Goal: Check status: Check status

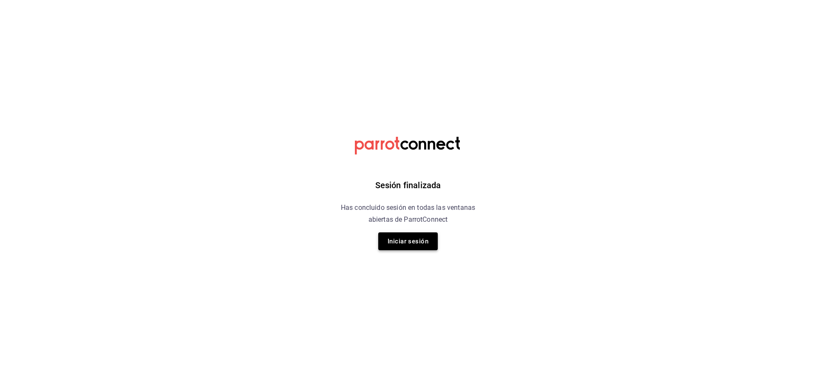
click at [396, 242] on button "Iniciar sesión" at bounding box center [407, 241] width 59 height 18
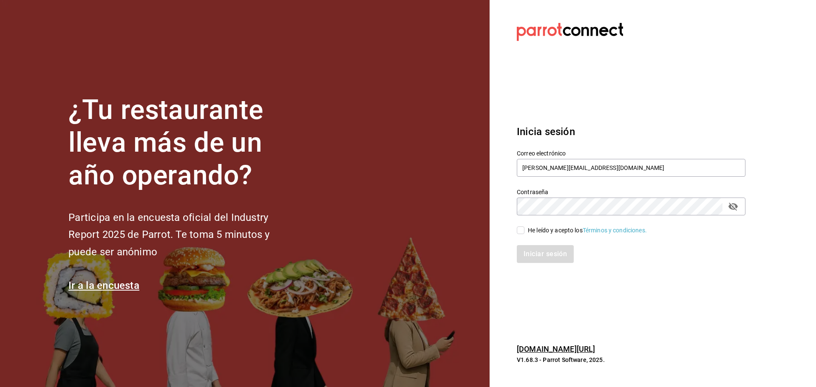
click at [524, 232] on span "He leído y acepto los Términos y condiciones." at bounding box center [585, 230] width 122 height 9
click at [524, 232] on input "He leído y acepto los Términos y condiciones." at bounding box center [521, 230] width 8 height 8
checkbox input "true"
click at [530, 256] on button "Iniciar sesión" at bounding box center [546, 254] width 58 height 18
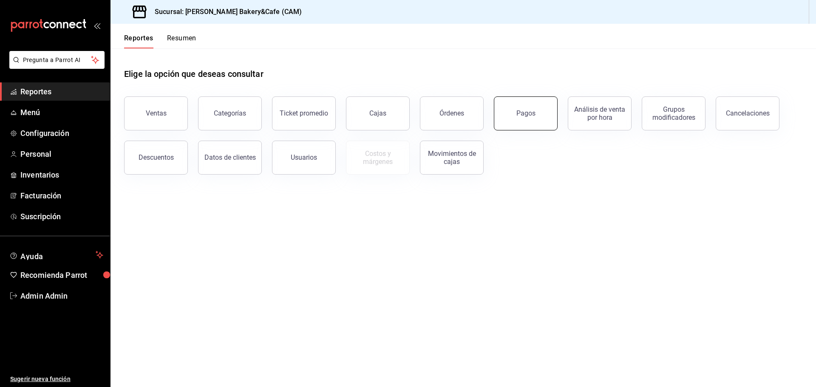
click at [525, 119] on button "Pagos" at bounding box center [526, 113] width 64 height 34
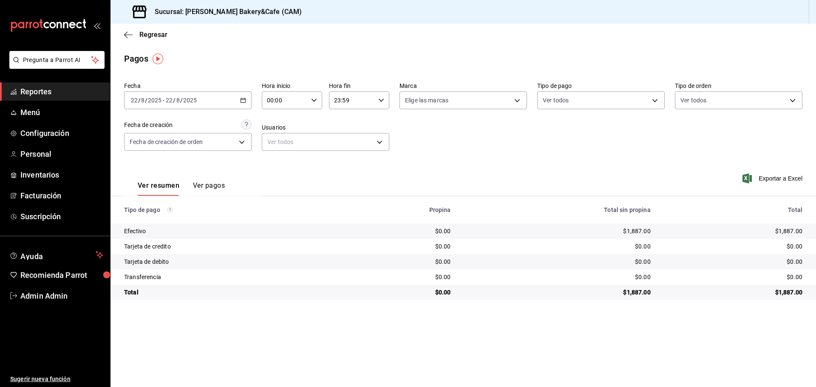
click at [245, 102] on \(Stroke\) "button" at bounding box center [242, 100] width 5 height 5
click at [170, 219] on span "Rango de fechas" at bounding box center [164, 221] width 66 height 9
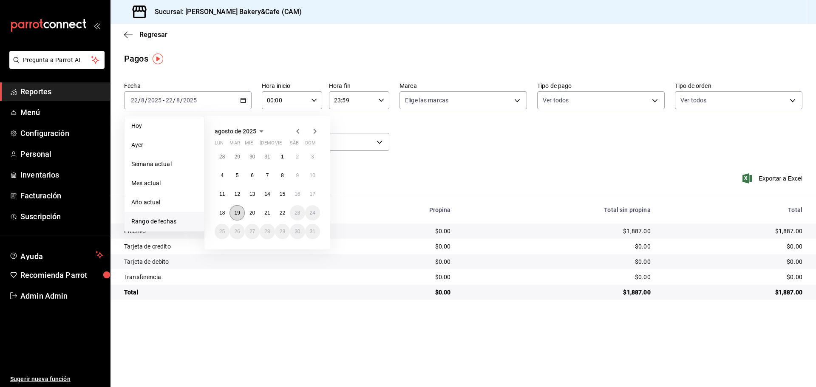
click at [238, 206] on button "19" at bounding box center [236, 212] width 15 height 15
click at [240, 212] on button "19" at bounding box center [236, 212] width 15 height 15
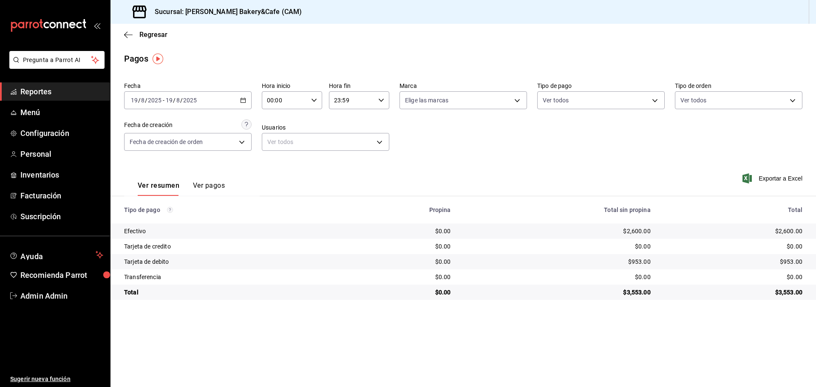
click at [240, 99] on \(Stroke\) "button" at bounding box center [242, 100] width 5 height 5
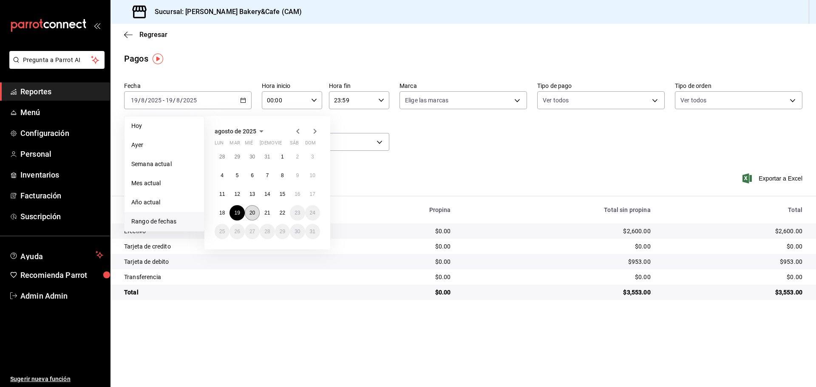
click at [247, 208] on button "20" at bounding box center [252, 212] width 15 height 15
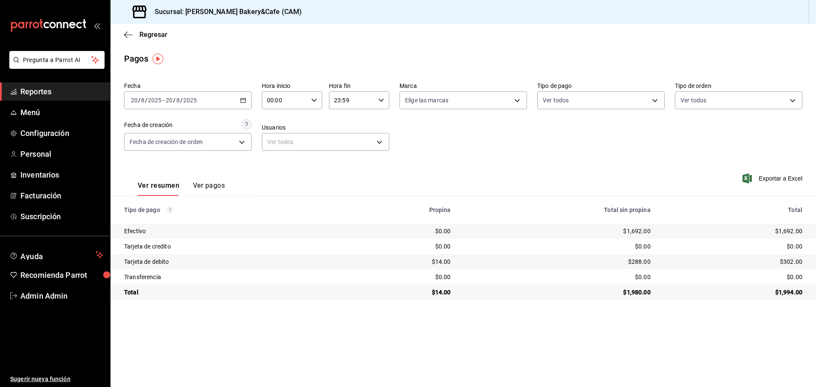
click at [240, 99] on \(Stroke\) "button" at bounding box center [242, 100] width 5 height 5
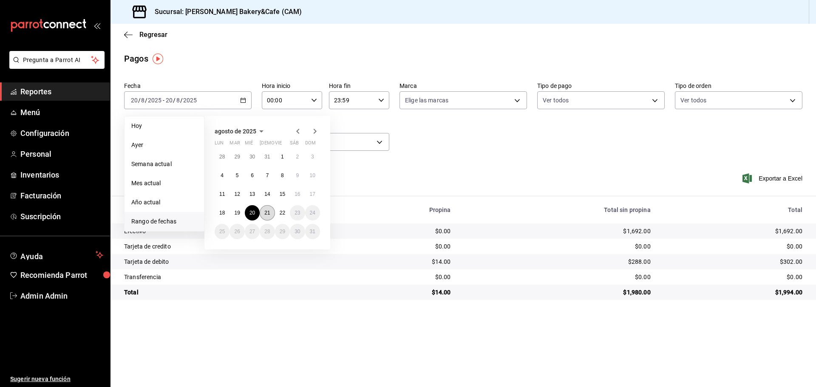
click at [266, 209] on button "21" at bounding box center [267, 212] width 15 height 15
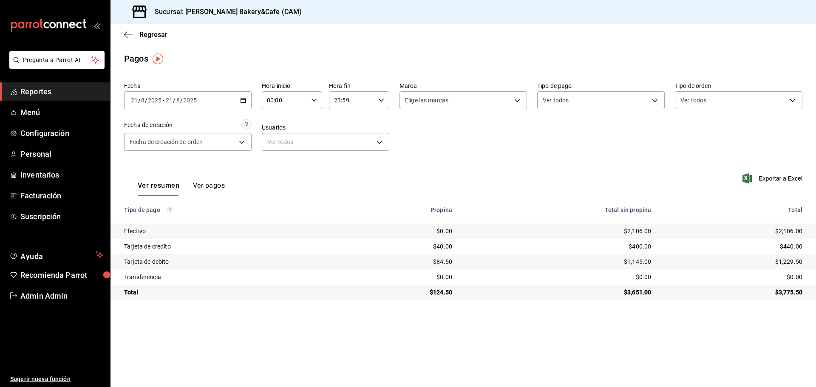
click at [244, 100] on \(Stroke\) "button" at bounding box center [243, 99] width 5 height 0
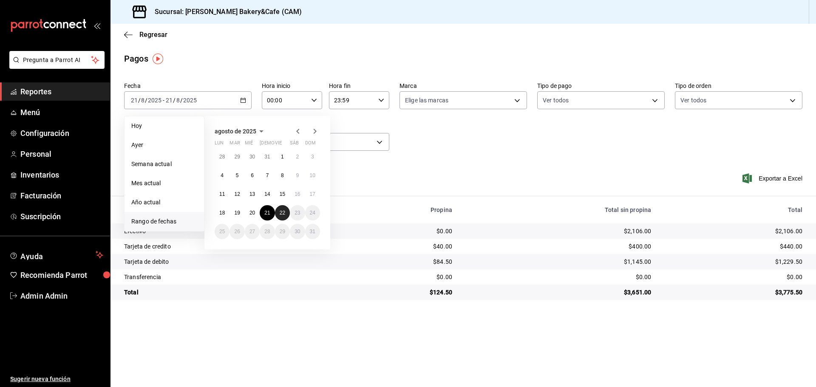
click at [281, 212] on abbr "22" at bounding box center [282, 213] width 6 height 6
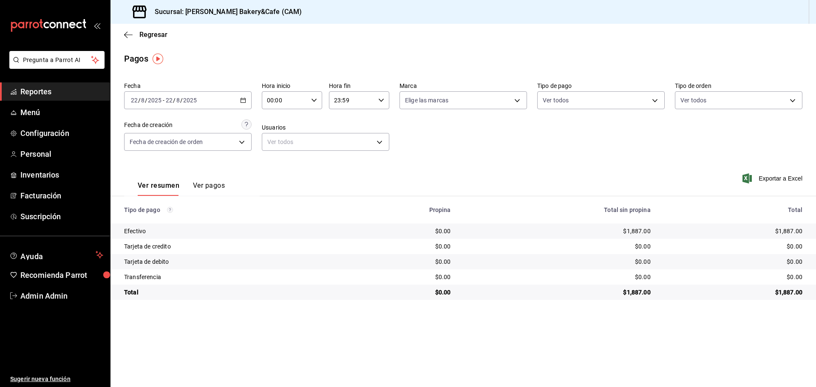
click at [209, 186] on button "Ver pagos" at bounding box center [209, 188] width 32 height 14
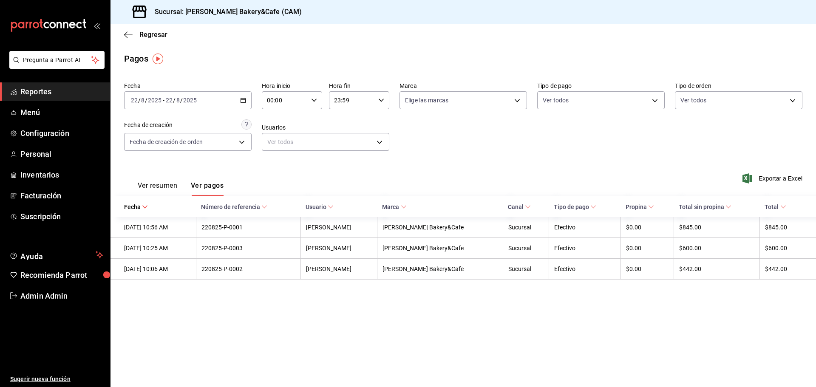
click at [158, 183] on button "Ver resumen" at bounding box center [158, 188] width 40 height 14
